Goal: Task Accomplishment & Management: Use online tool/utility

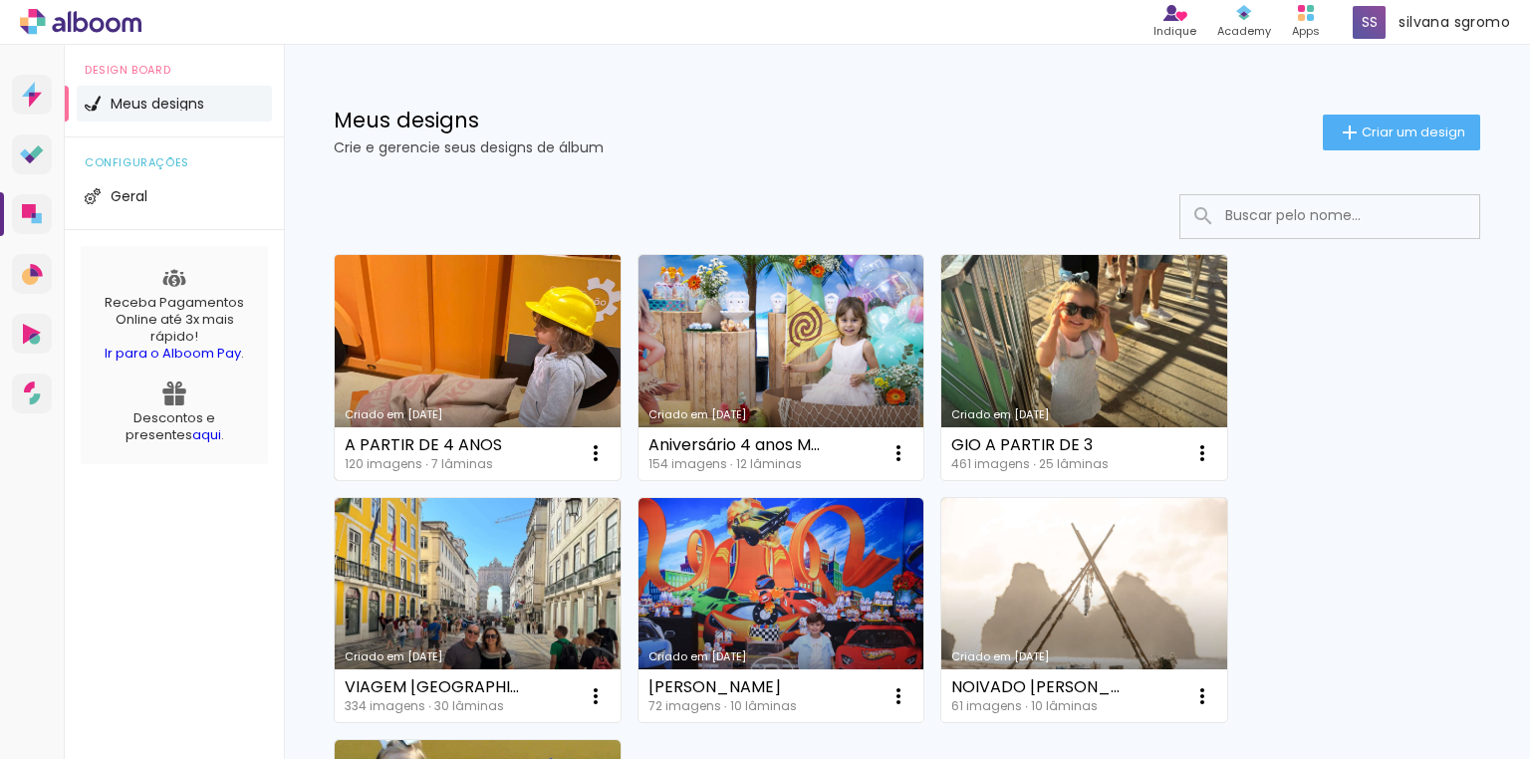
click at [430, 322] on link "Criado em [DATE]" at bounding box center [478, 367] width 286 height 225
